Goal: Task Accomplishment & Management: Use online tool/utility

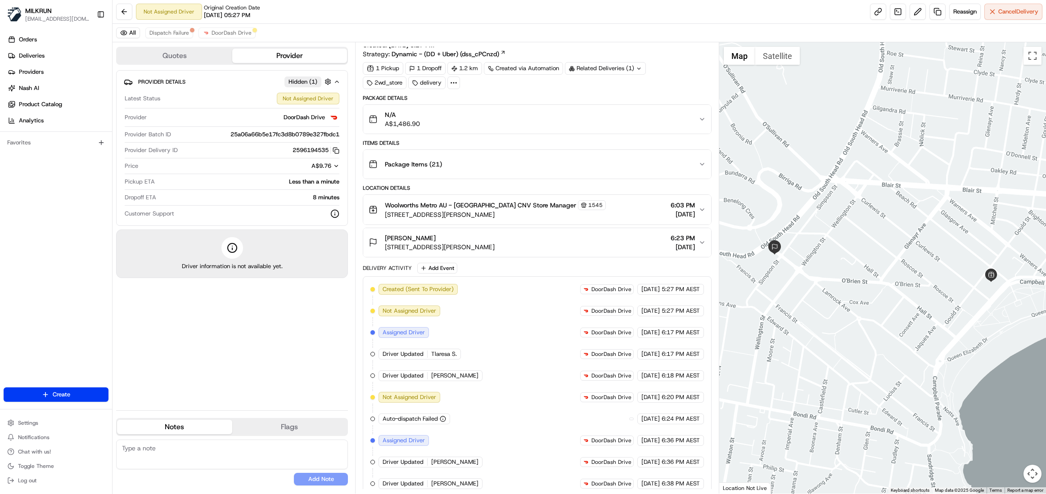
scroll to position [76, 0]
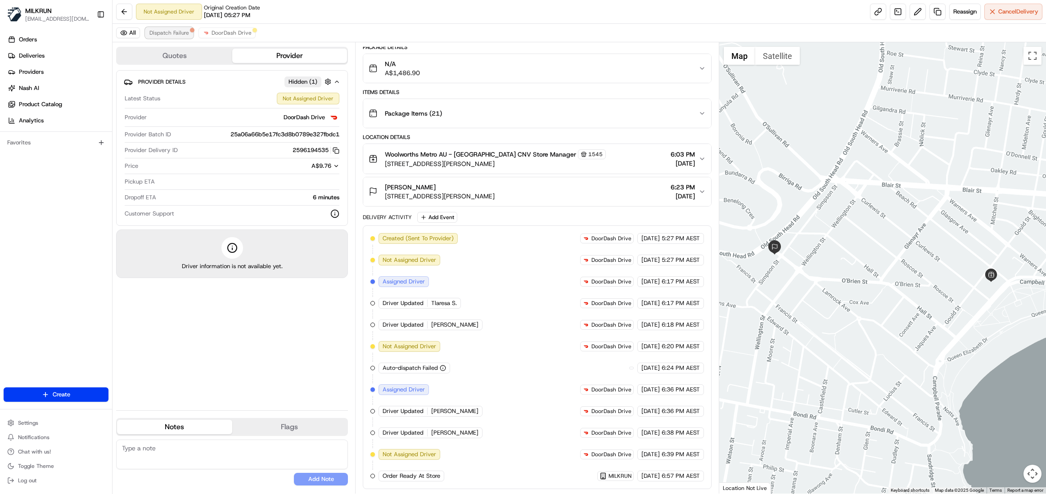
click at [175, 32] on span "Dispatch Failure" at bounding box center [169, 32] width 40 height 7
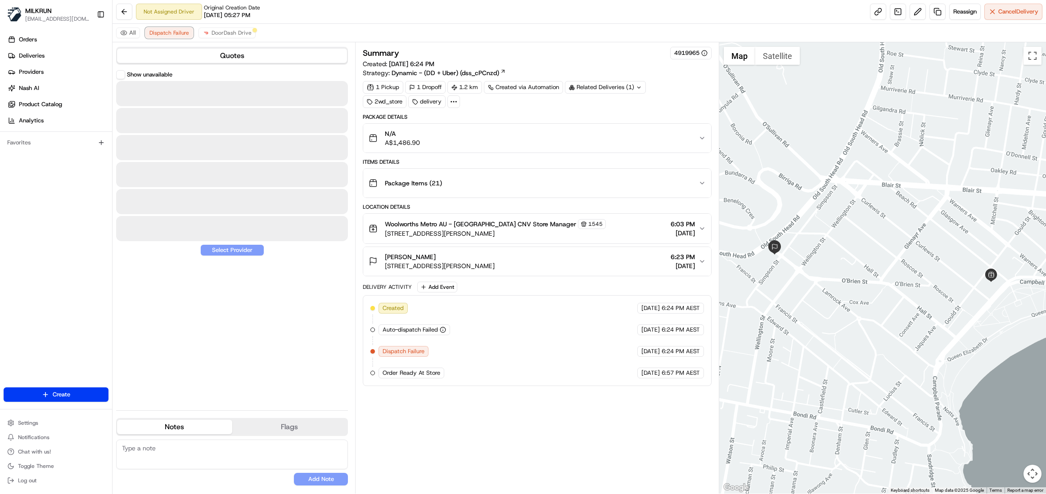
scroll to position [0, 0]
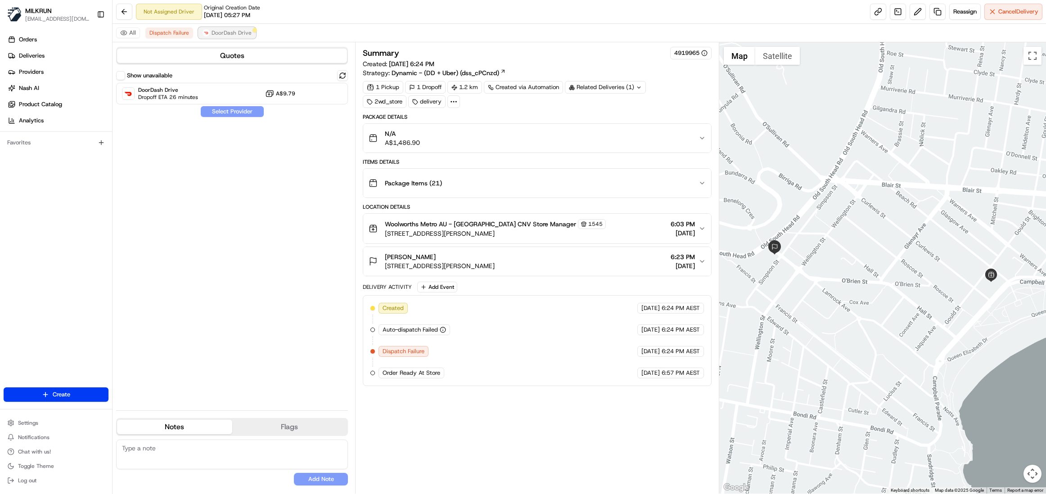
click at [230, 35] on span "DoorDash Drive" at bounding box center [232, 32] width 40 height 7
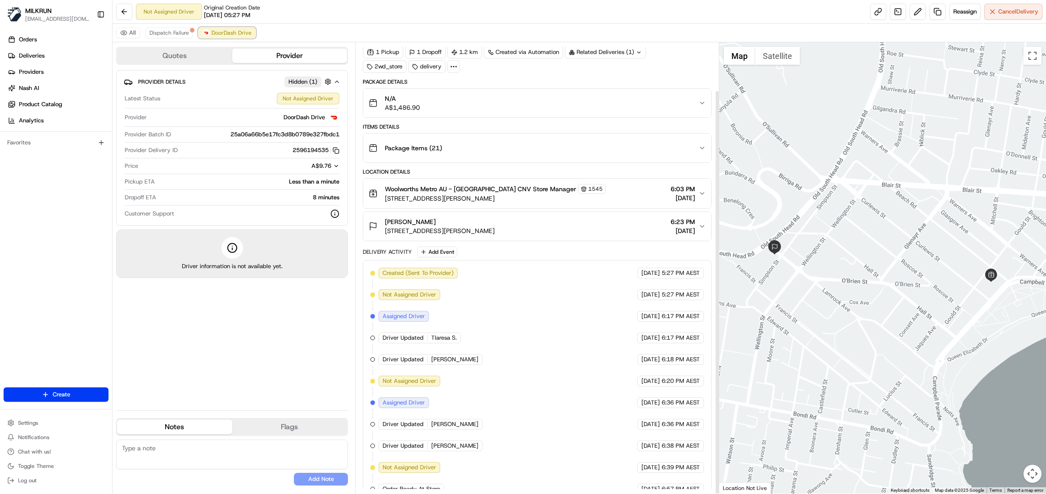
scroll to position [54, 0]
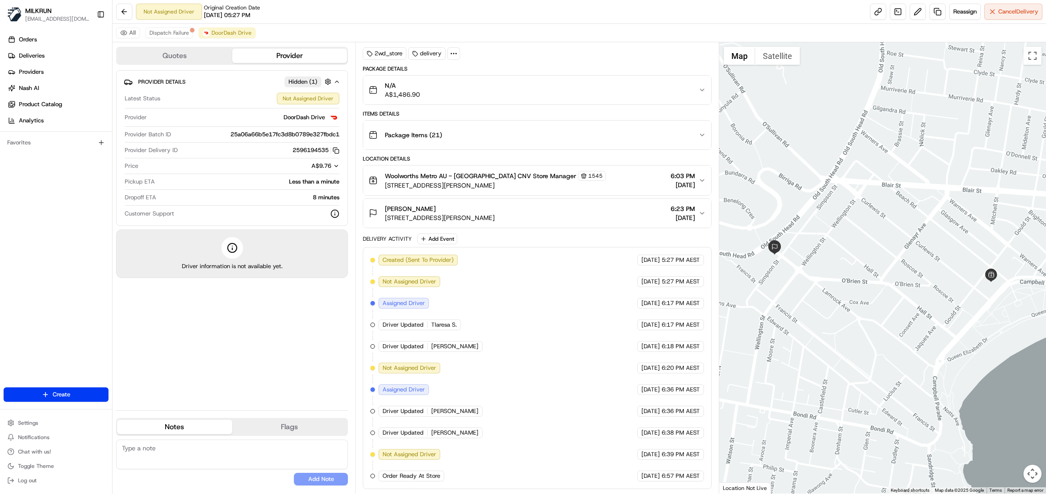
click at [1030, 478] on button "Map camera controls" at bounding box center [1033, 474] width 18 height 18
click at [1012, 475] on button "Zoom out" at bounding box center [1010, 474] width 18 height 18
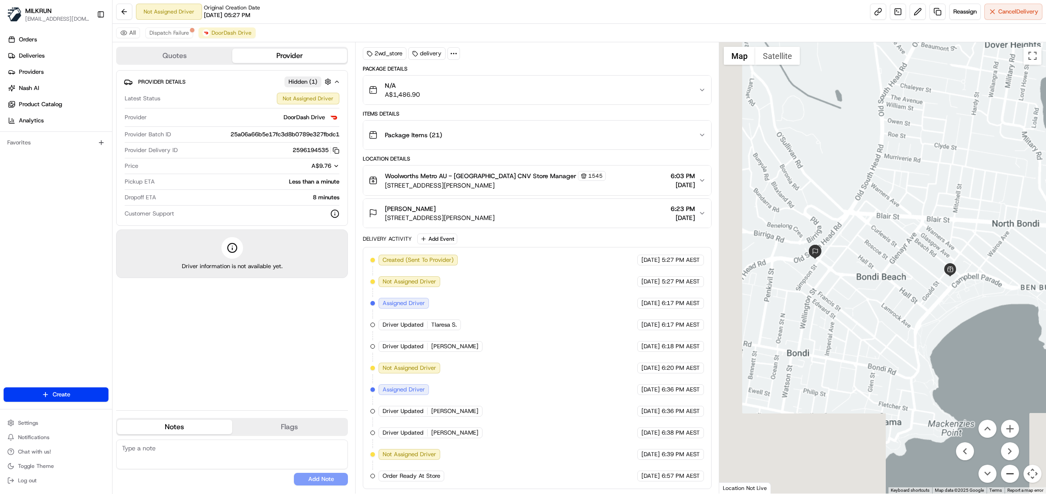
click at [1012, 475] on button "Zoom out" at bounding box center [1010, 474] width 18 height 18
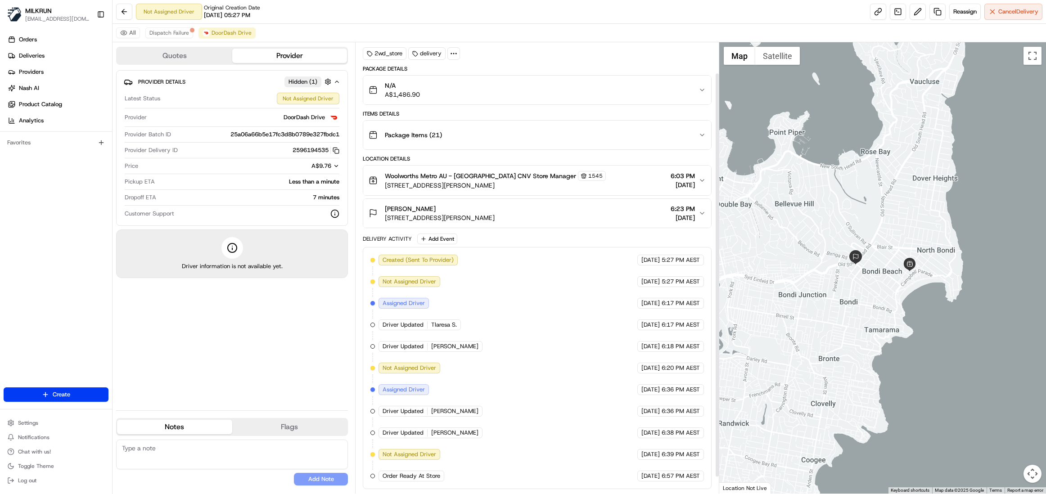
scroll to position [0, 0]
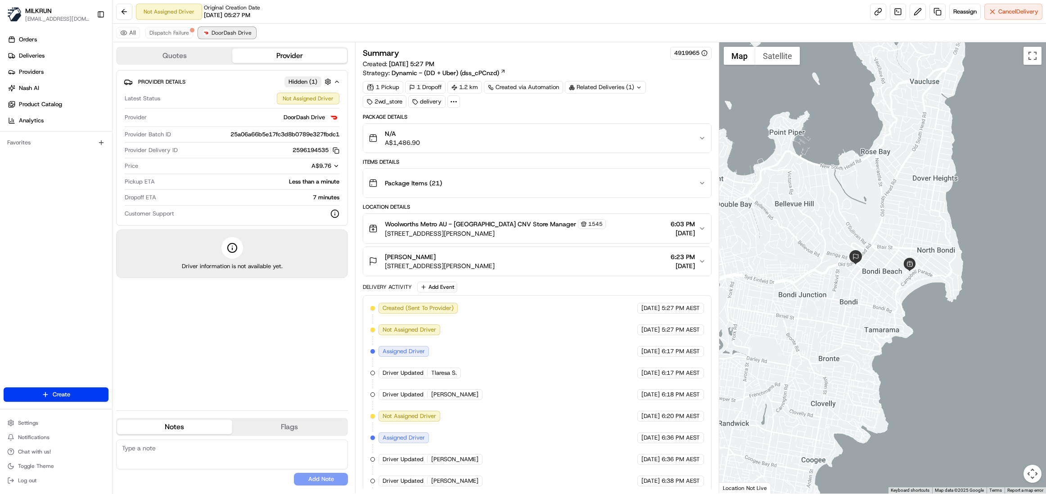
click at [220, 32] on span "DoorDash Drive" at bounding box center [232, 32] width 40 height 7
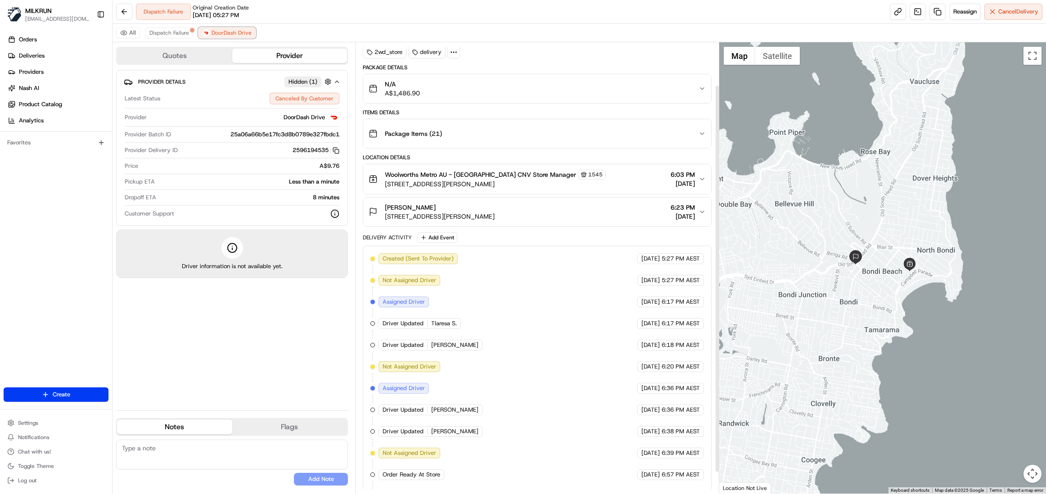
scroll to position [76, 0]
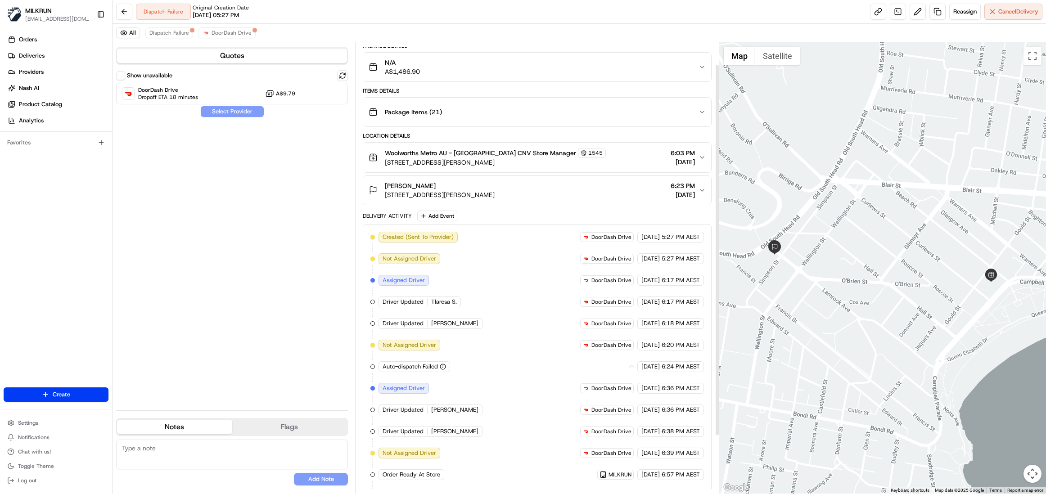
scroll to position [98, 0]
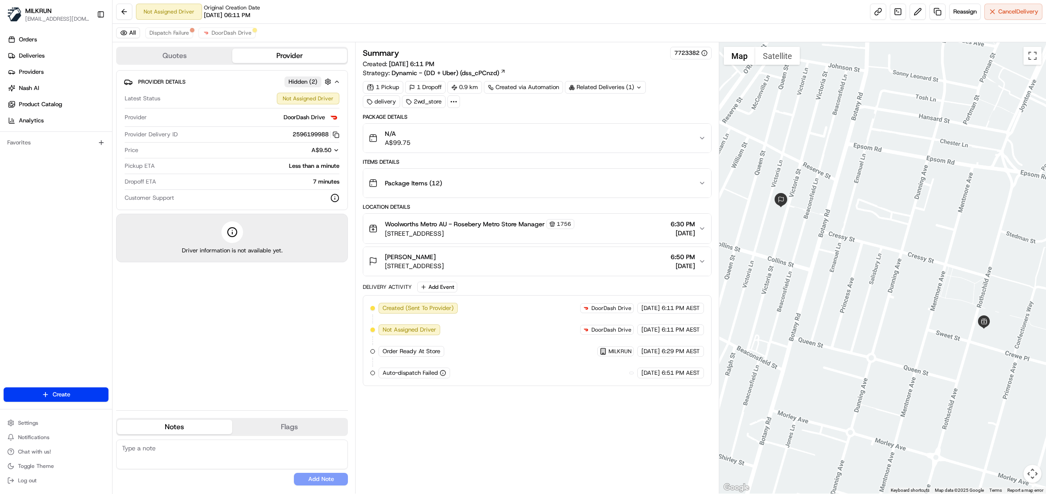
click at [843, 309] on div at bounding box center [882, 268] width 327 height 452
click at [960, 7] on button "Reassign" at bounding box center [965, 12] width 32 height 16
click at [229, 32] on span "DoorDash Drive" at bounding box center [232, 32] width 40 height 7
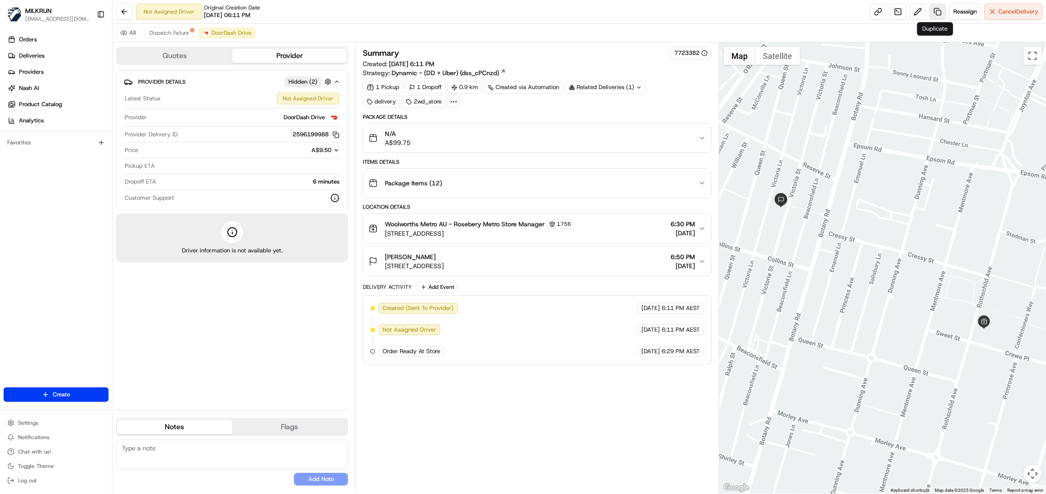
click at [935, 9] on link at bounding box center [938, 12] width 16 height 16
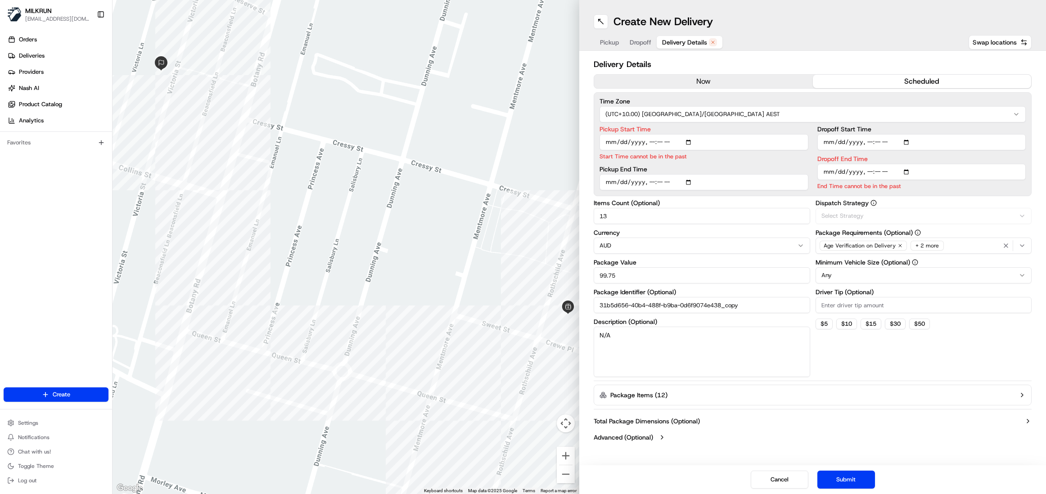
click at [676, 38] on span "Delivery Details" at bounding box center [684, 42] width 45 height 9
click at [700, 79] on button "now" at bounding box center [703, 82] width 219 height 14
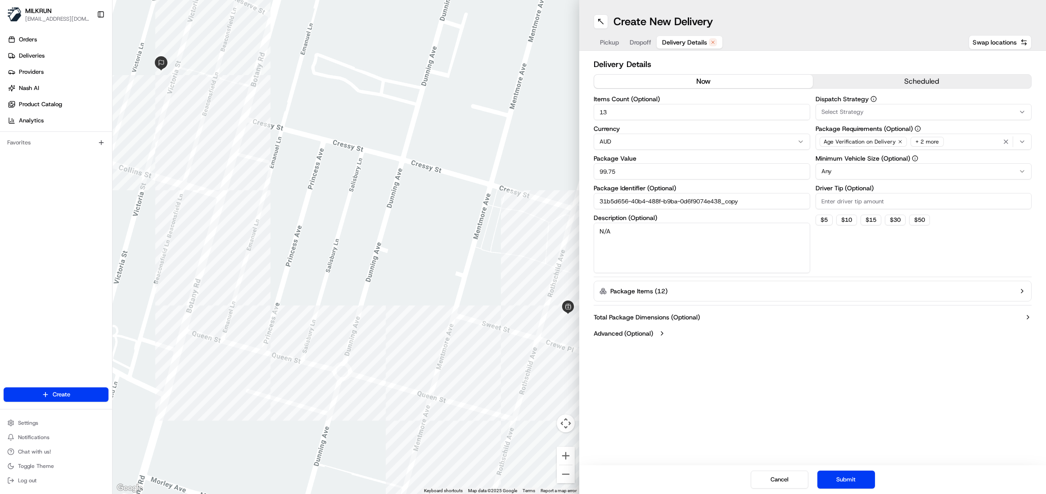
click at [947, 140] on div "Age Verification on Delivery + 2 more" at bounding box center [924, 142] width 212 height 14
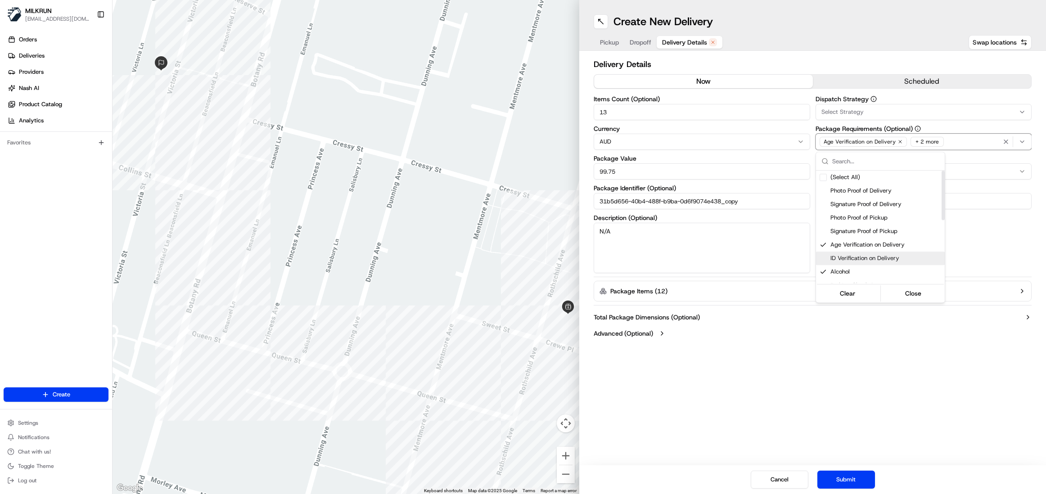
click at [880, 261] on span "ID Verification on Delivery" at bounding box center [886, 258] width 111 height 8
click at [879, 243] on span "Age Verification on Delivery" at bounding box center [886, 245] width 111 height 8
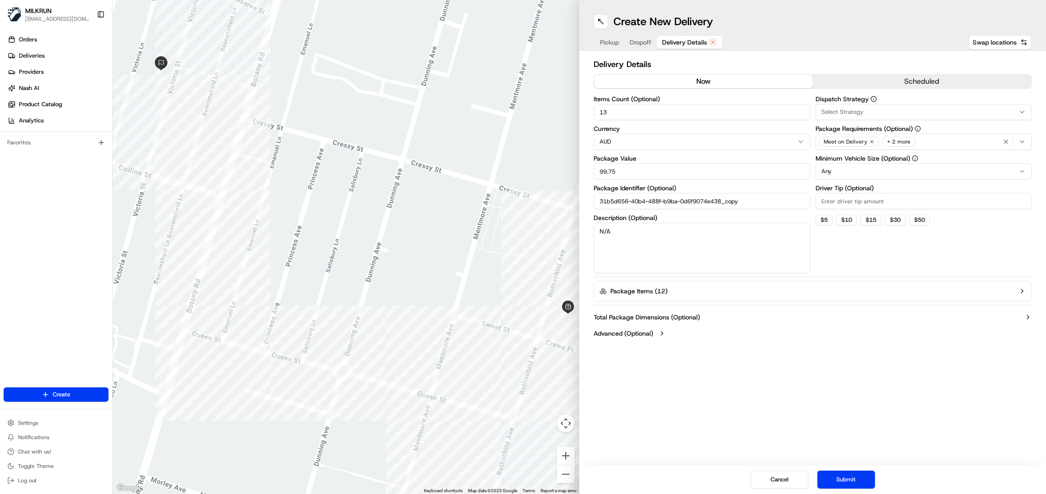
drag, startPoint x: 760, startPoint y: 201, endPoint x: 586, endPoint y: 204, distance: 174.3
click at [586, 204] on html "MILKRUN eestocada@woolworths.com.au Toggle Sidebar Orders Deliveries Providers …" at bounding box center [523, 247] width 1046 height 494
drag, startPoint x: 761, startPoint y: 203, endPoint x: 556, endPoint y: 216, distance: 205.6
click at [556, 216] on div "← Move left → Move right ↑ Move up ↓ Move down + Zoom in - Zoom out Home Jump l…" at bounding box center [580, 247] width 934 height 494
click at [850, 171] on html "MILKRUN eestocada@woolworths.com.au Toggle Sidebar Orders Deliveries Providers …" at bounding box center [523, 247] width 1046 height 494
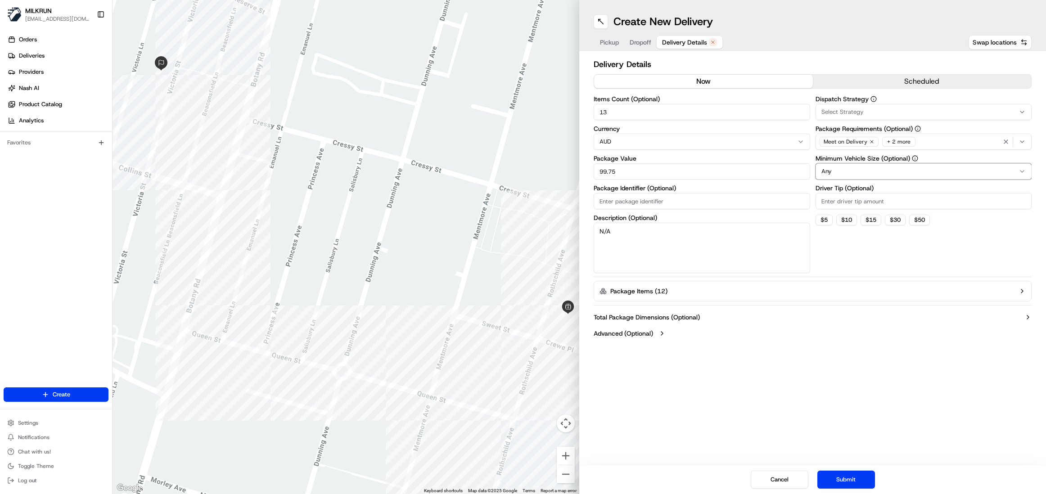
click at [802, 339] on html "MILKRUN eestocada@woolworths.com.au Toggle Sidebar Orders Deliveries Providers …" at bounding box center [523, 247] width 1046 height 494
click at [925, 140] on div "Meet on Delivery + 2 more" at bounding box center [924, 142] width 212 height 14
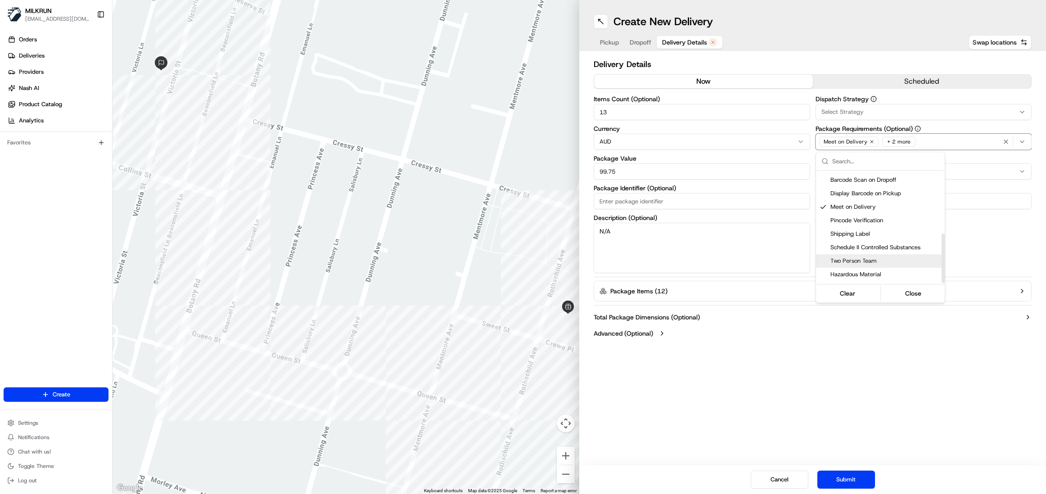
scroll to position [144, 0]
click at [928, 352] on html "MILKRUN eestocada@woolworths.com.au Toggle Sidebar Orders Deliveries Providers …" at bounding box center [523, 247] width 1046 height 494
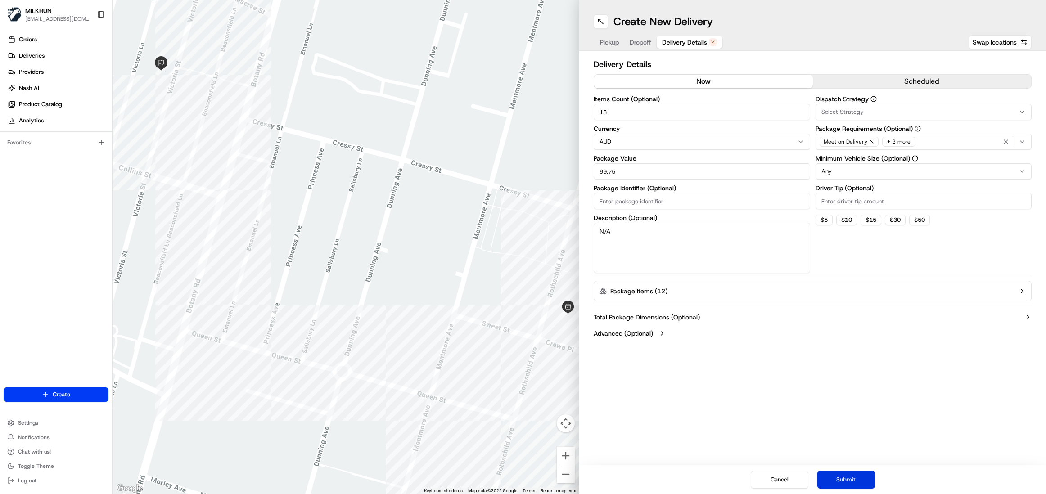
click at [859, 483] on button "Submit" at bounding box center [847, 480] width 58 height 18
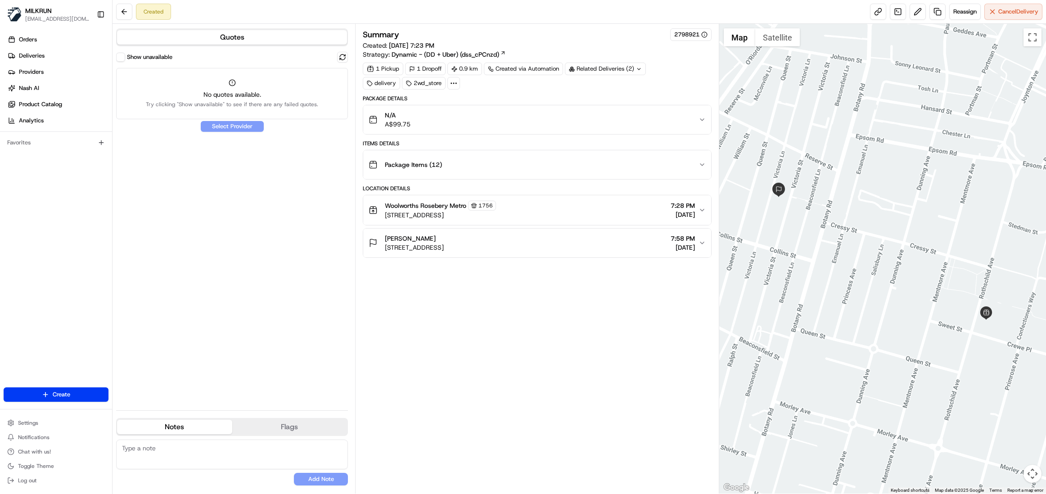
drag, startPoint x: 434, startPoint y: 239, endPoint x: 376, endPoint y: 241, distance: 58.1
click at [372, 241] on div "Jodie Richards 132 Victoria St, Beaconsfield NSW 2015, Australia" at bounding box center [406, 243] width 75 height 18
copy span "Jodie Richards"
click at [31, 55] on span "Deliveries" at bounding box center [32, 56] width 26 height 8
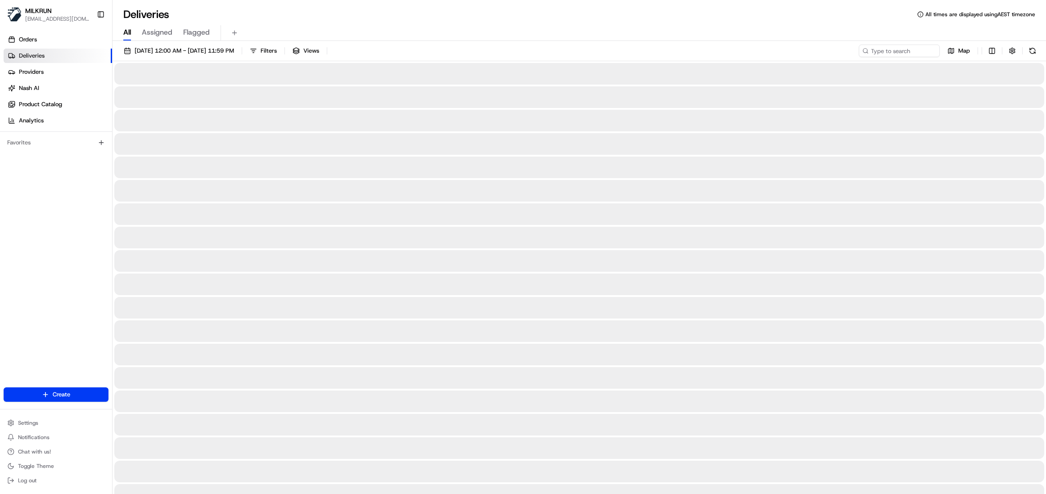
drag, startPoint x: 127, startPoint y: 32, endPoint x: 135, endPoint y: 32, distance: 8.1
click at [127, 32] on span "All" at bounding box center [127, 32] width 8 height 11
click at [913, 52] on input at bounding box center [886, 51] width 108 height 13
paste input "Jodie Richards"
type input "Jodie Richards"
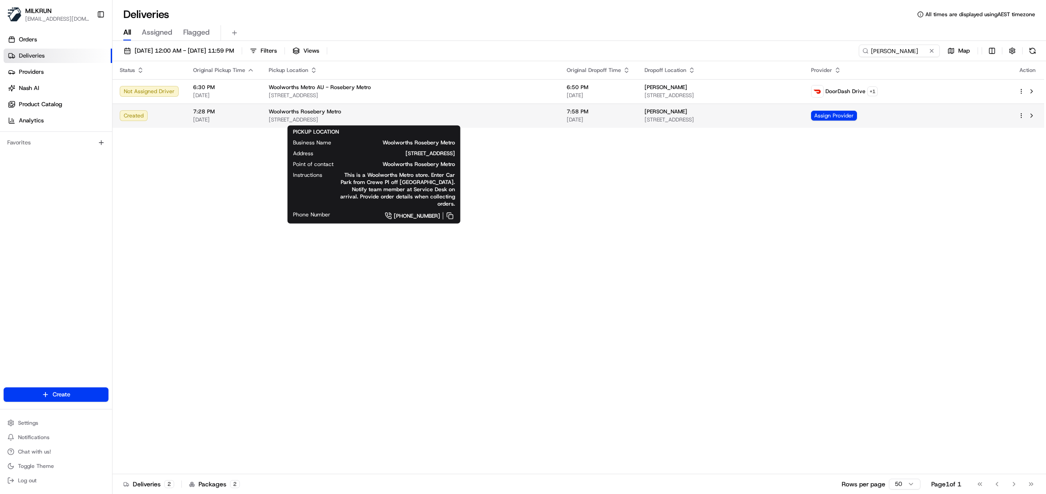
click at [332, 116] on span "1 Crewe Pl, Rosebery, NSW 2018, AU" at bounding box center [411, 119] width 284 height 7
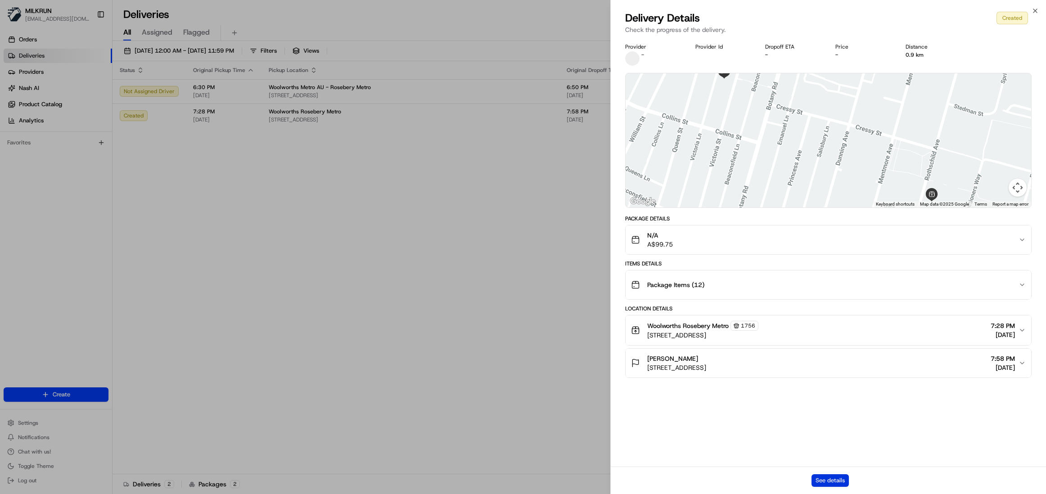
click at [825, 480] on button "See details" at bounding box center [830, 480] width 37 height 13
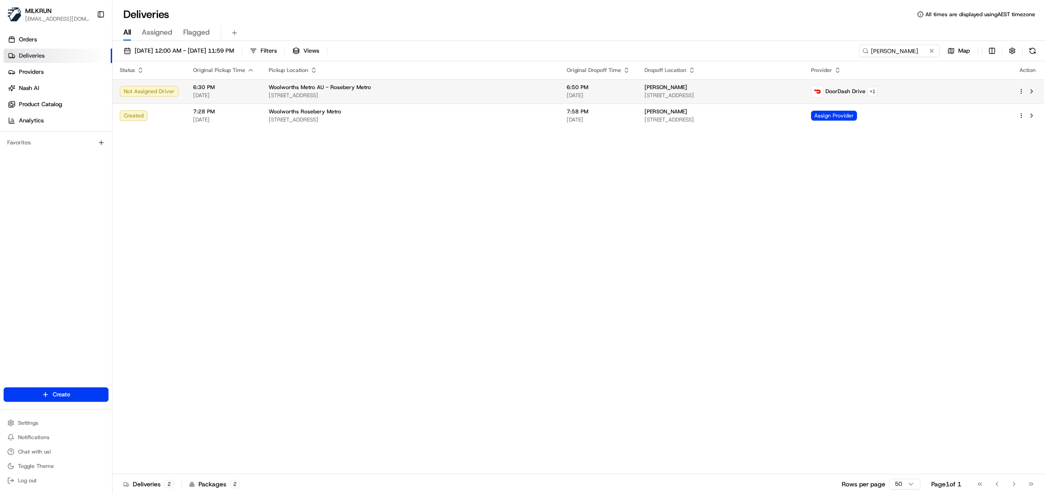
click at [567, 91] on span "6:50 PM" at bounding box center [598, 87] width 63 height 7
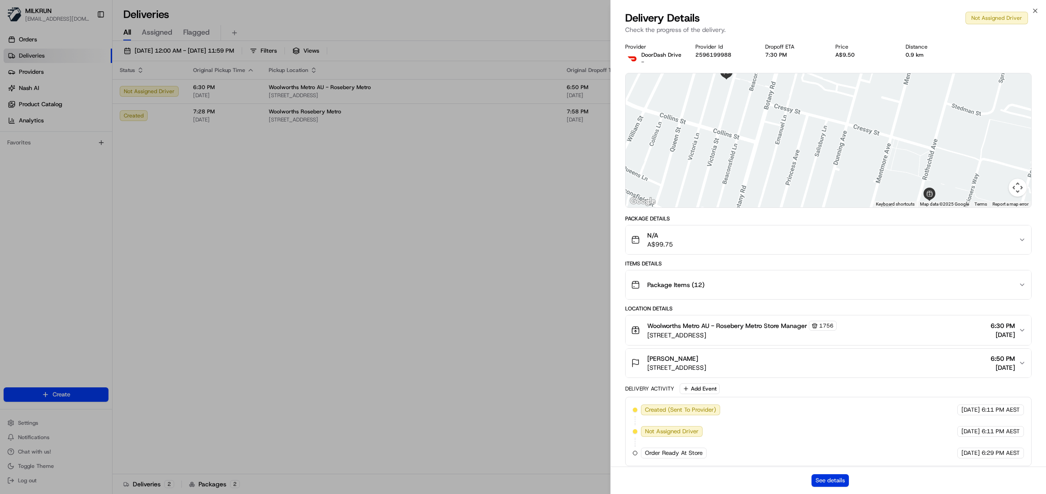
click at [831, 483] on button "See details" at bounding box center [830, 480] width 37 height 13
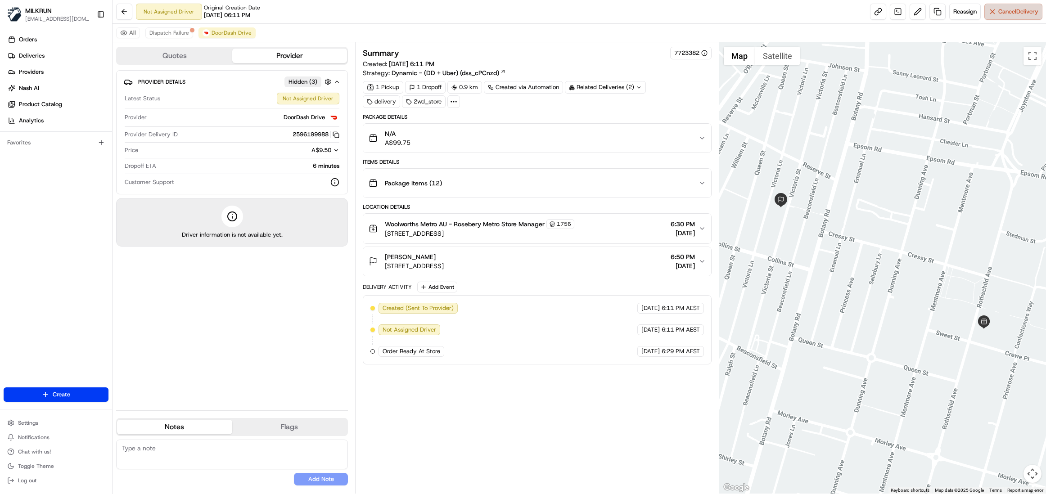
click at [994, 7] on button "Cancel Delivery" at bounding box center [1014, 12] width 58 height 16
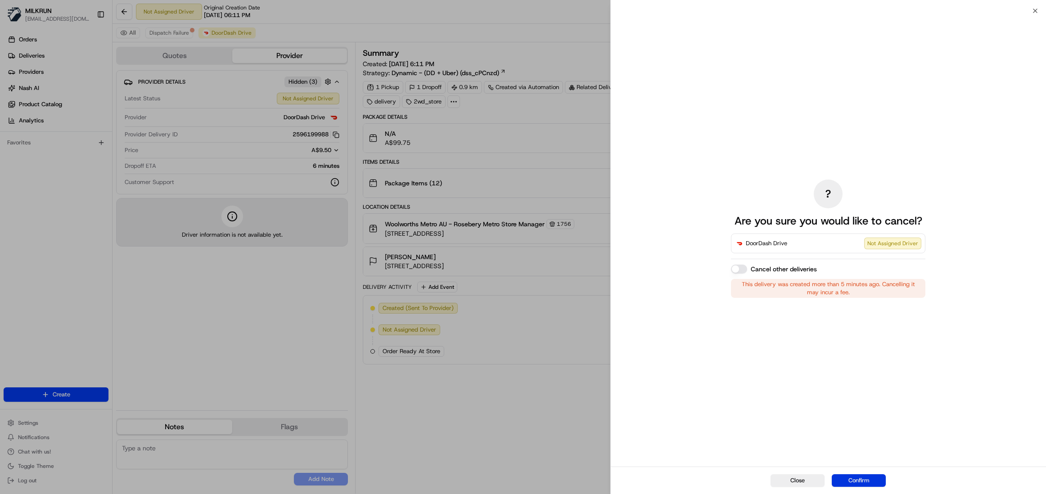
click at [857, 483] on button "Confirm" at bounding box center [859, 480] width 54 height 13
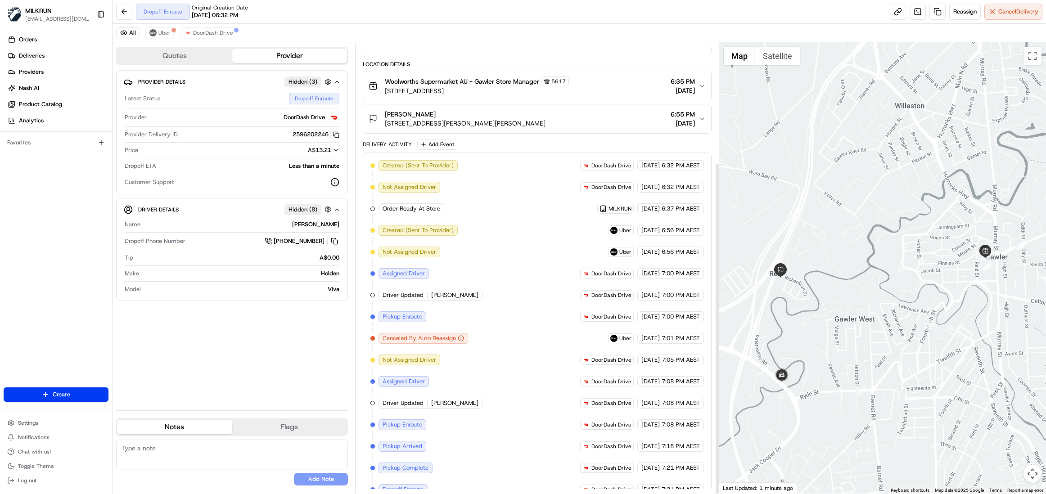
scroll to position [163, 0]
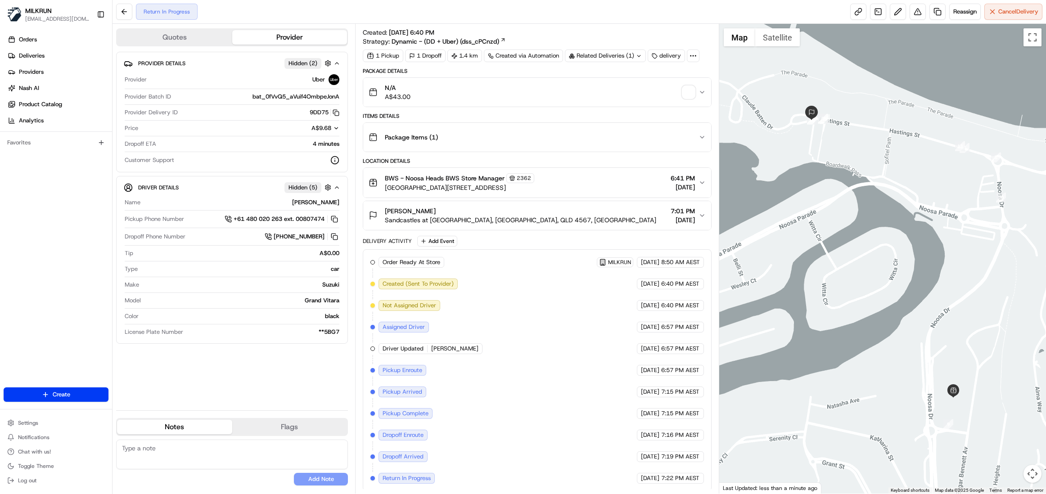
scroll to position [20, 0]
click at [687, 84] on img "button" at bounding box center [688, 90] width 13 height 13
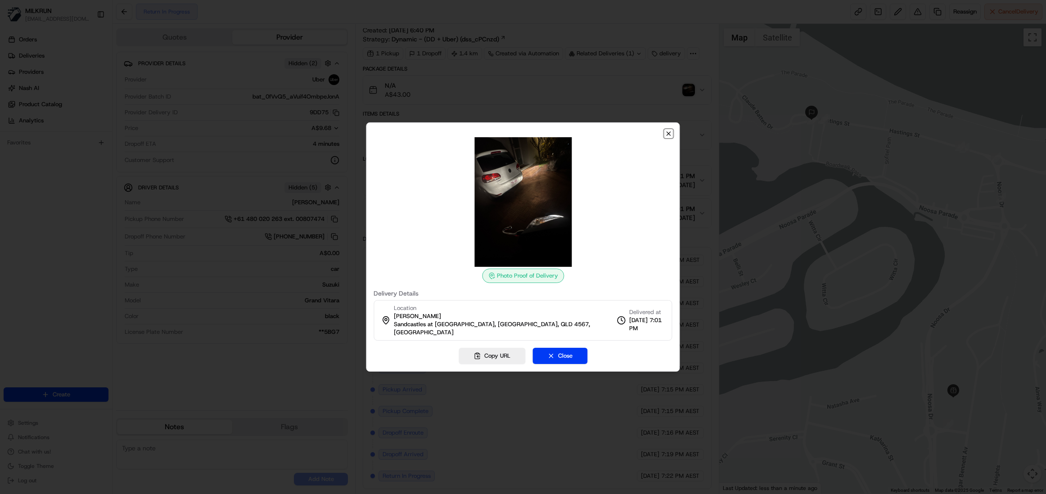
click at [666, 137] on icon "button" at bounding box center [668, 133] width 7 height 7
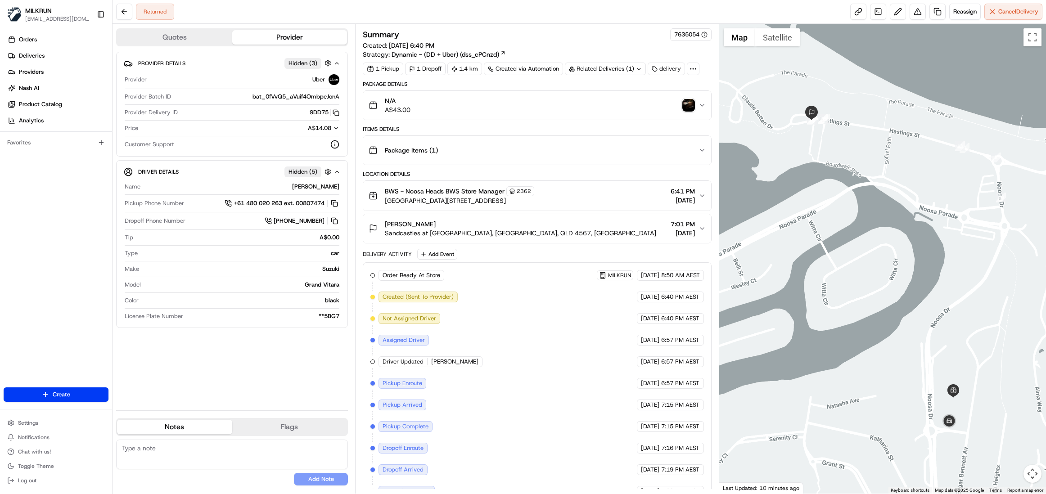
scroll to position [42, 0]
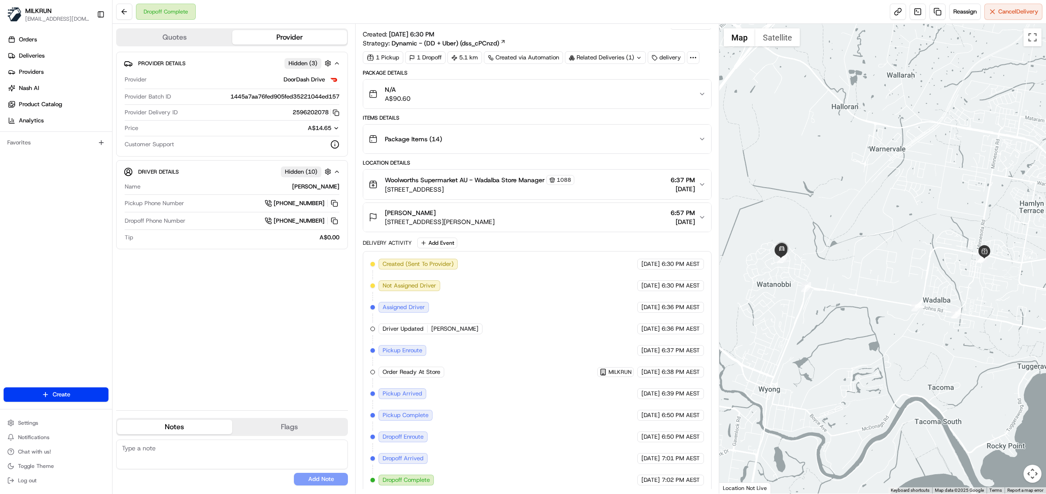
scroll to position [20, 0]
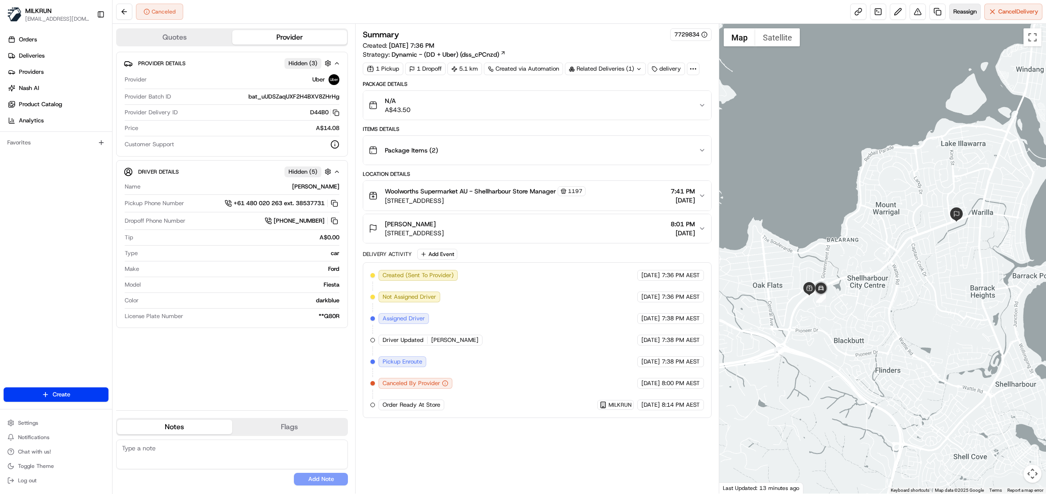
click at [956, 12] on span "Reassign" at bounding box center [964, 12] width 23 height 8
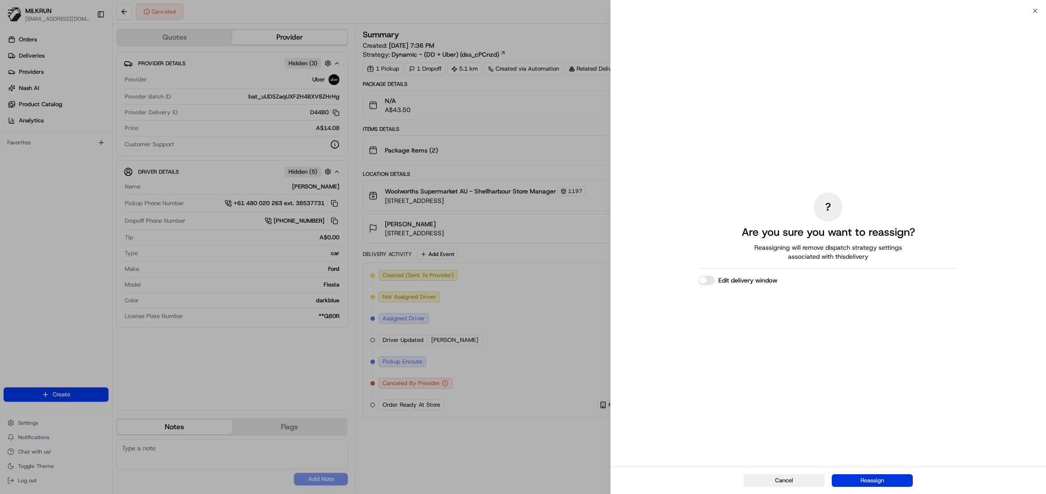
click at [881, 480] on button "Reassign" at bounding box center [872, 480] width 81 height 13
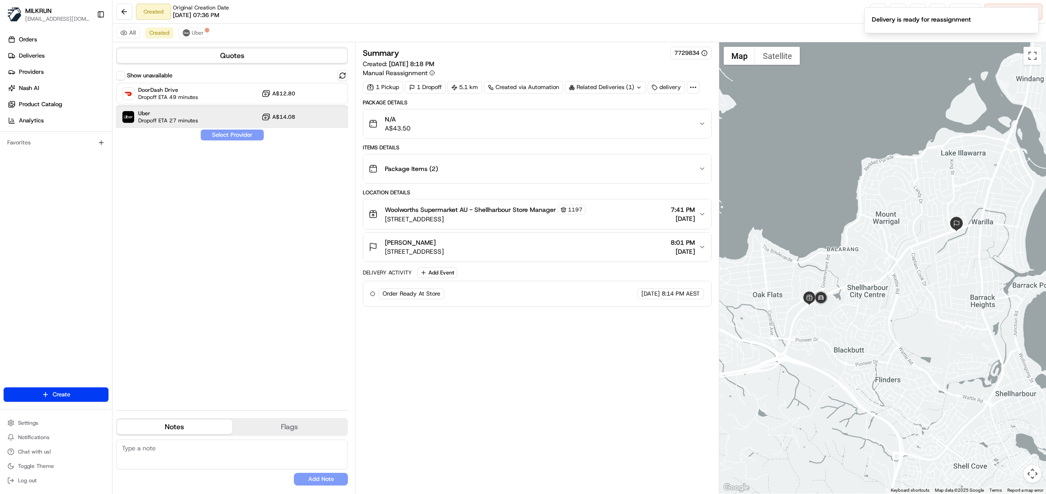
click at [165, 115] on span "Uber" at bounding box center [168, 113] width 60 height 7
click at [234, 135] on button "Assign Provider" at bounding box center [232, 135] width 64 height 11
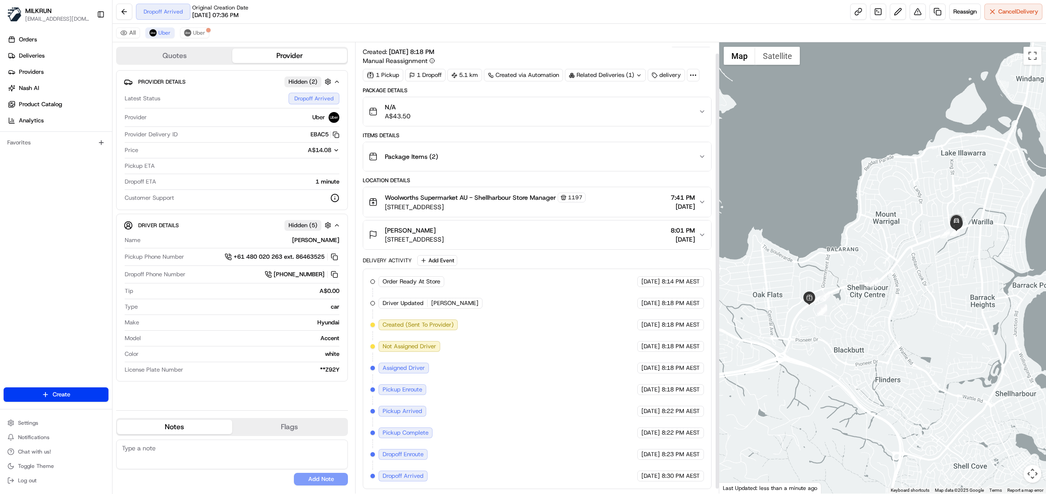
scroll to position [17, 0]
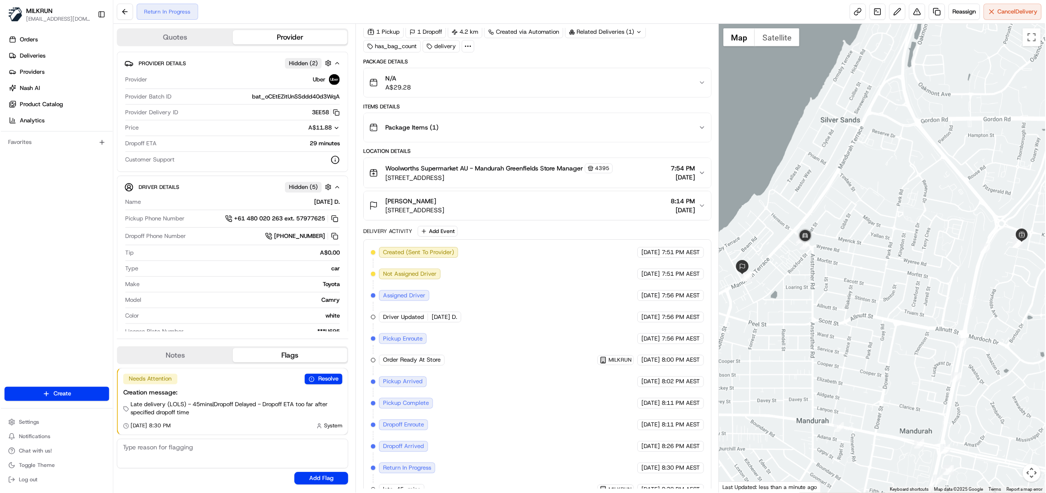
scroll to position [57, 0]
